Goal: Transaction & Acquisition: Subscribe to service/newsletter

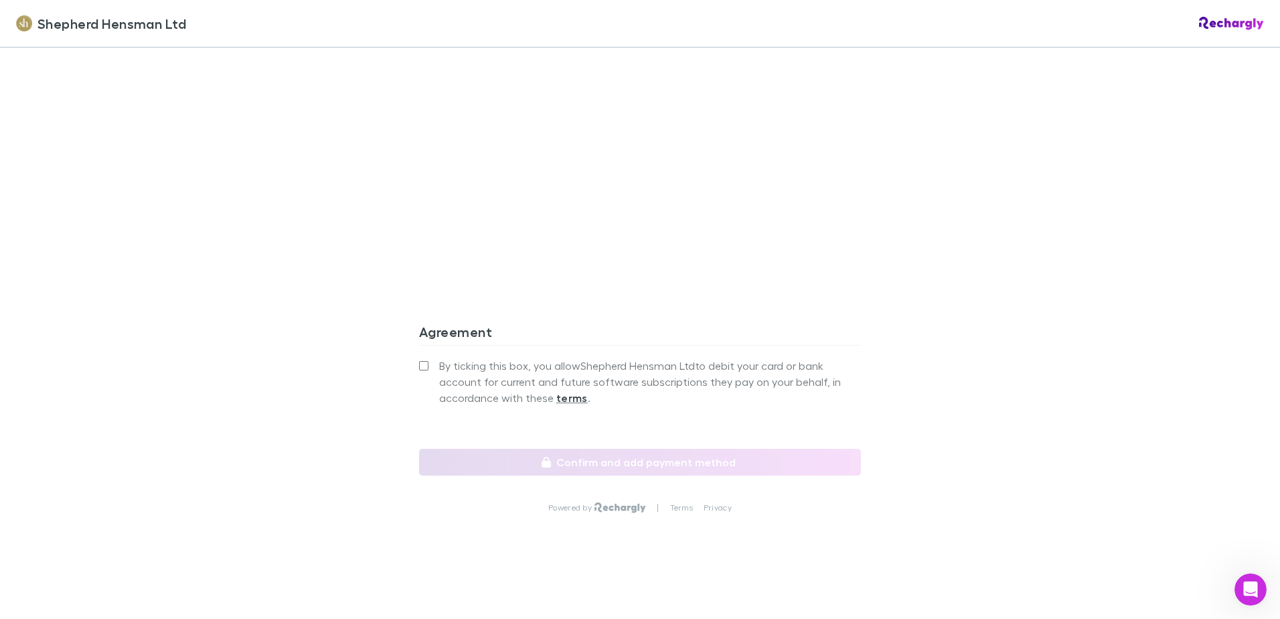
scroll to position [1125, 0]
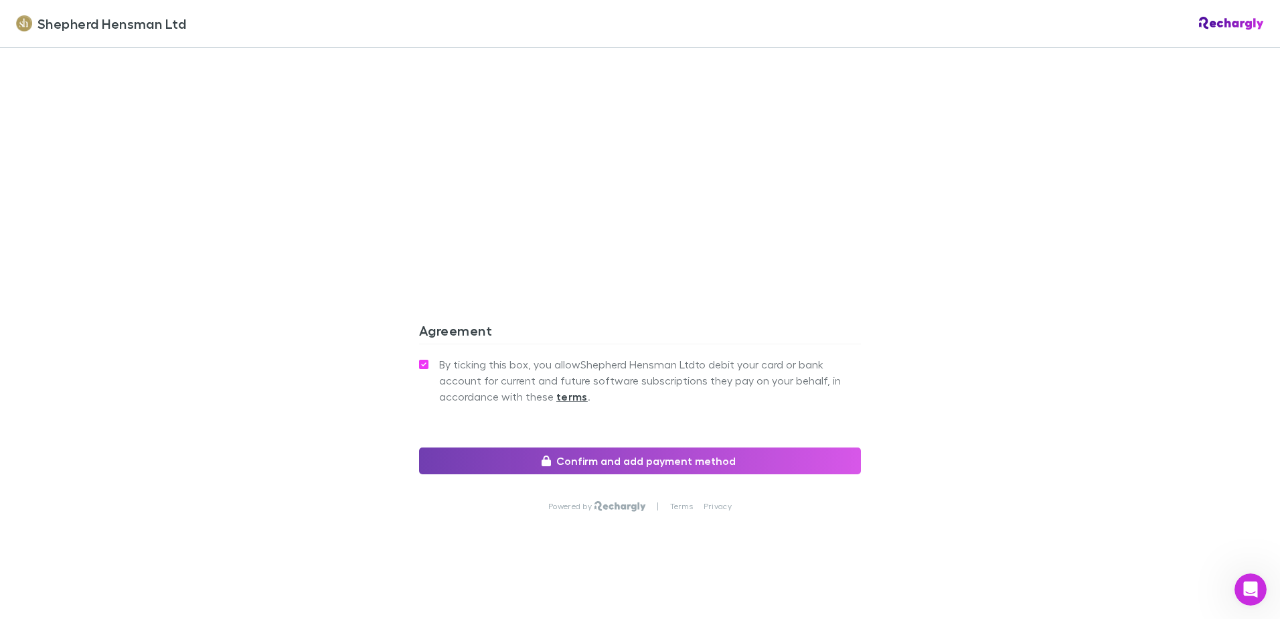
click at [638, 458] on button "Confirm and add payment method" at bounding box center [640, 460] width 442 height 27
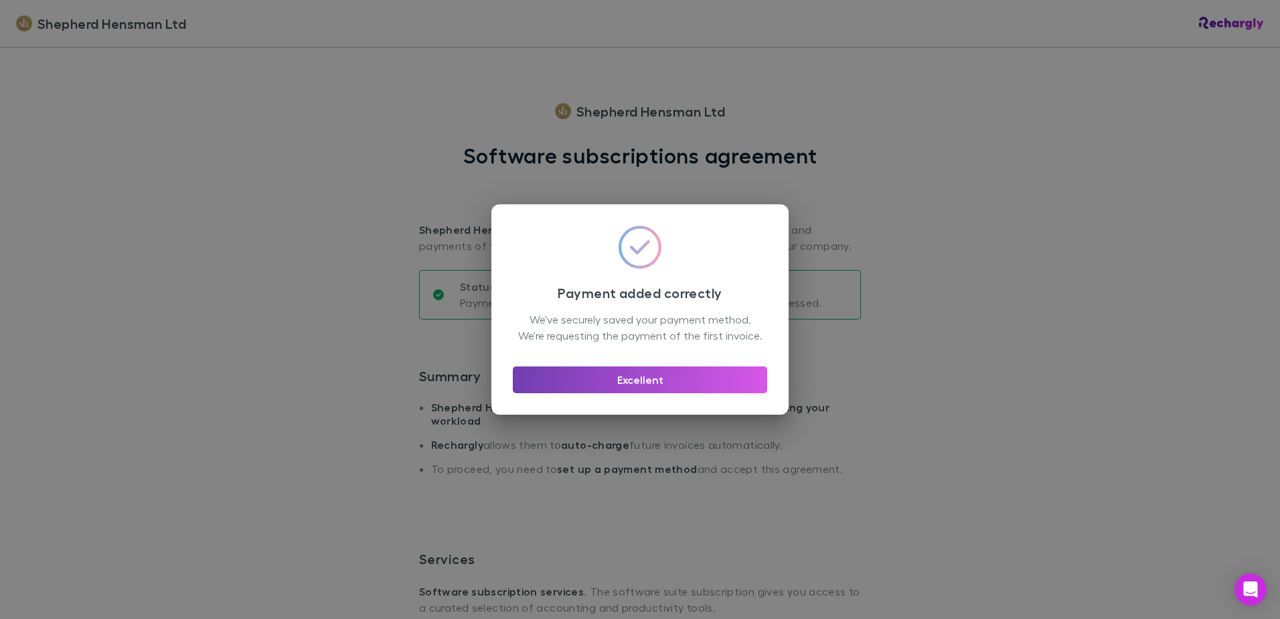
click at [726, 393] on button "Excellent" at bounding box center [640, 379] width 254 height 27
